Goal: Information Seeking & Learning: Check status

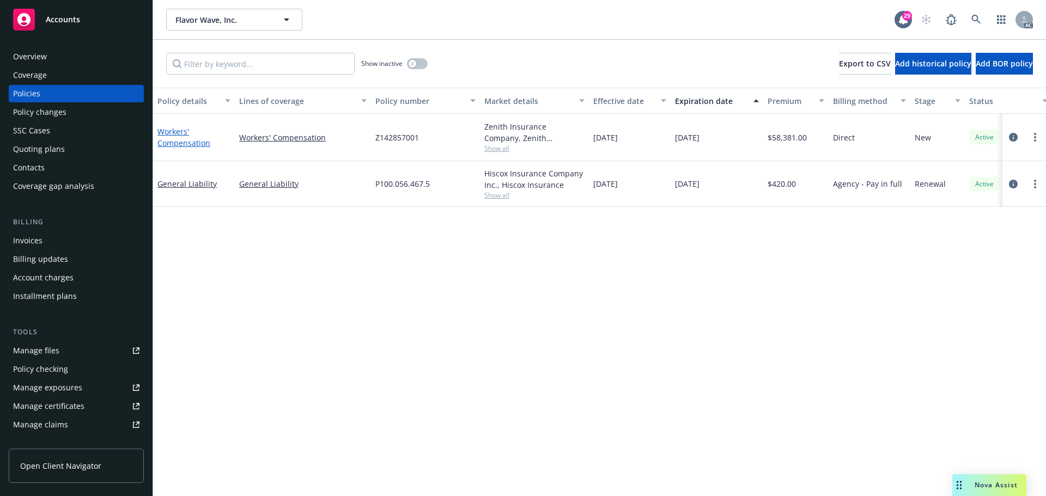
click at [191, 141] on link "Workers' Compensation" at bounding box center [183, 137] width 53 height 22
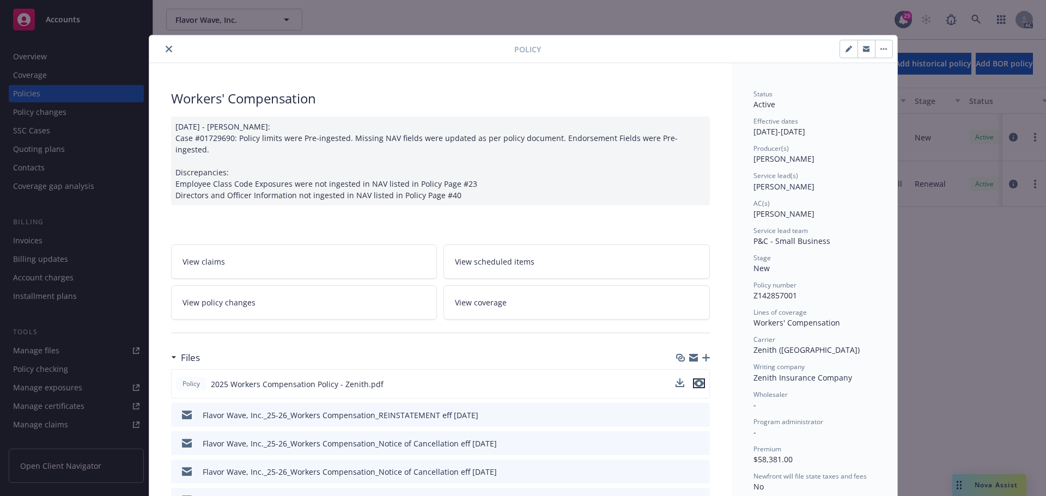
click at [694, 380] on icon "preview file" at bounding box center [699, 384] width 10 height 8
click at [169, 53] on button "close" at bounding box center [168, 48] width 13 height 13
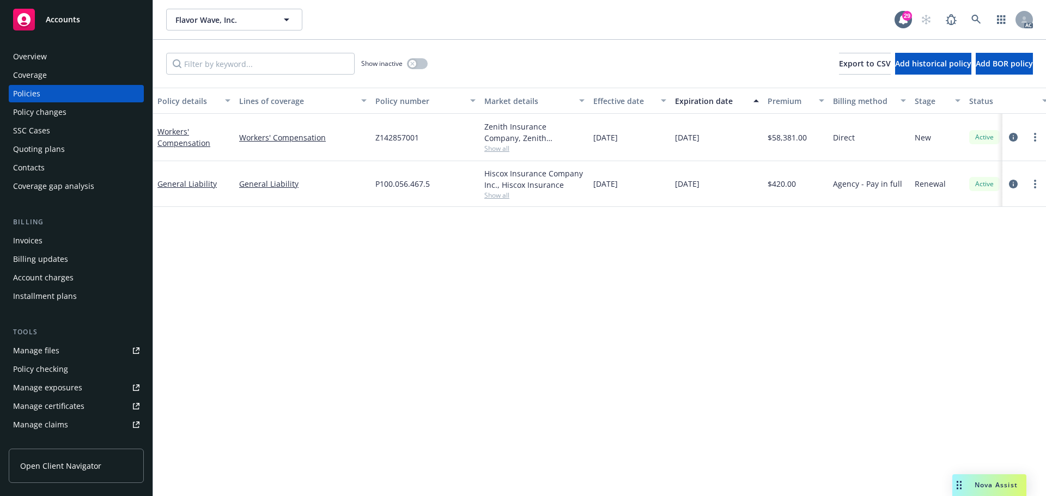
click at [55, 57] on div "Overview" at bounding box center [76, 56] width 126 height 17
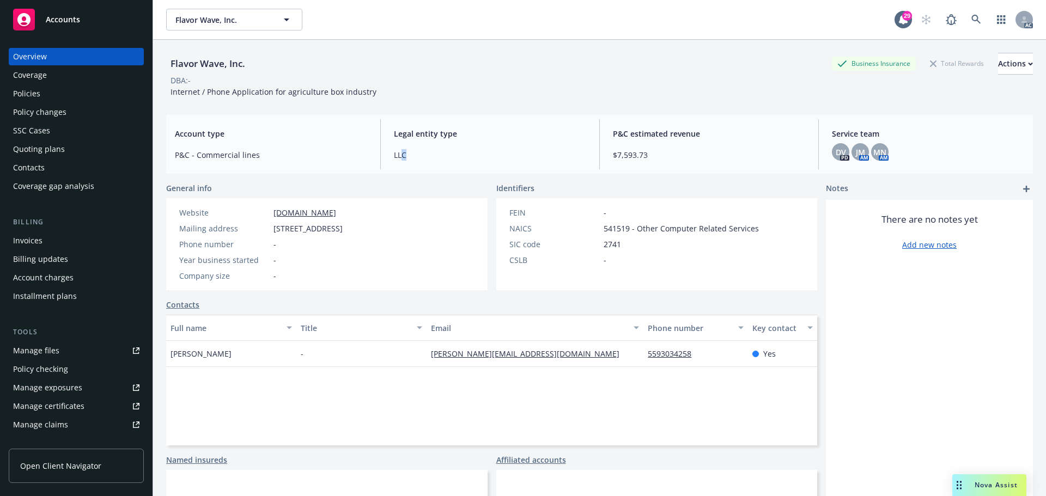
drag, startPoint x: 420, startPoint y: 159, endPoint x: 400, endPoint y: 158, distance: 20.7
click at [400, 158] on span "LLC" at bounding box center [490, 154] width 192 height 11
click at [419, 159] on span "LLC" at bounding box center [490, 154] width 192 height 11
